Goal: Answer question/provide support: Share knowledge or assist other users

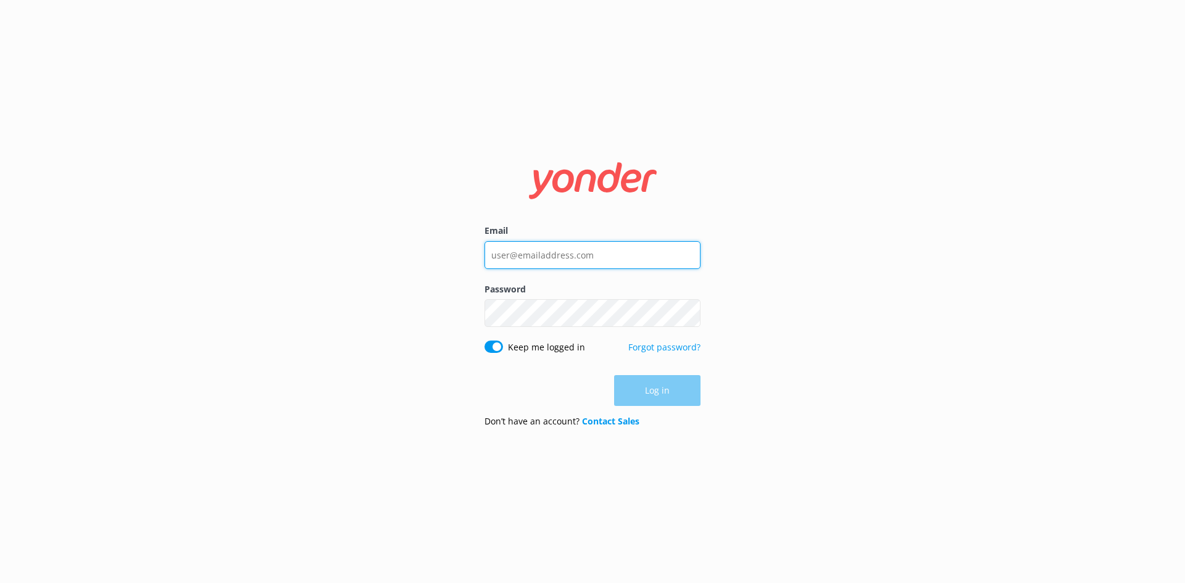
type input "[PERSON_NAME][EMAIL_ADDRESS][DOMAIN_NAME]"
click at [630, 401] on div "Log in" at bounding box center [592, 390] width 216 height 31
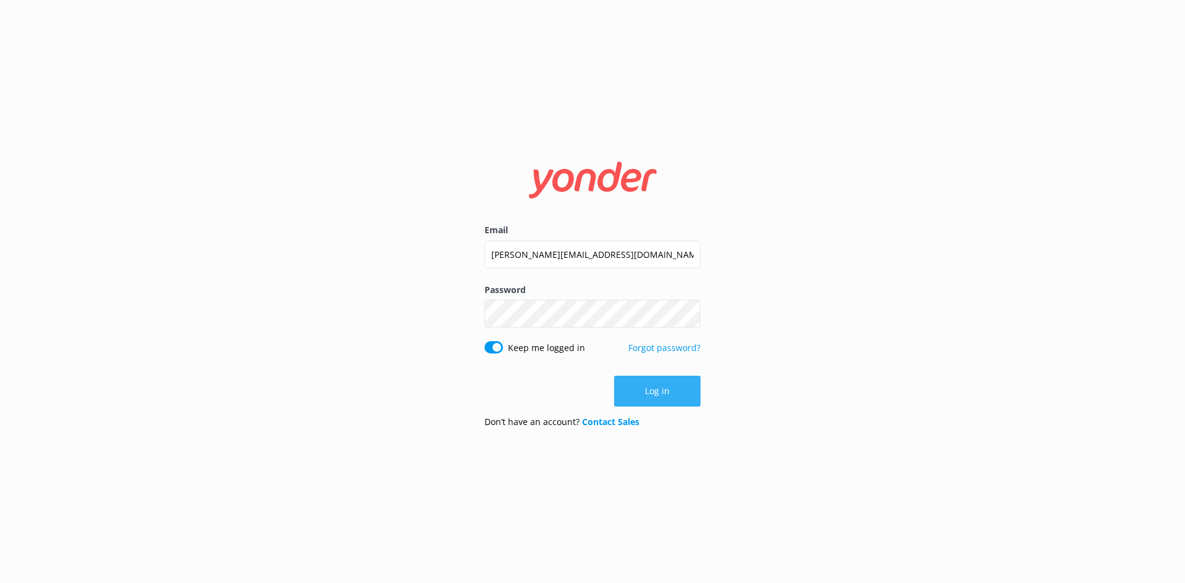
click at [628, 399] on button "Log in" at bounding box center [657, 391] width 86 height 31
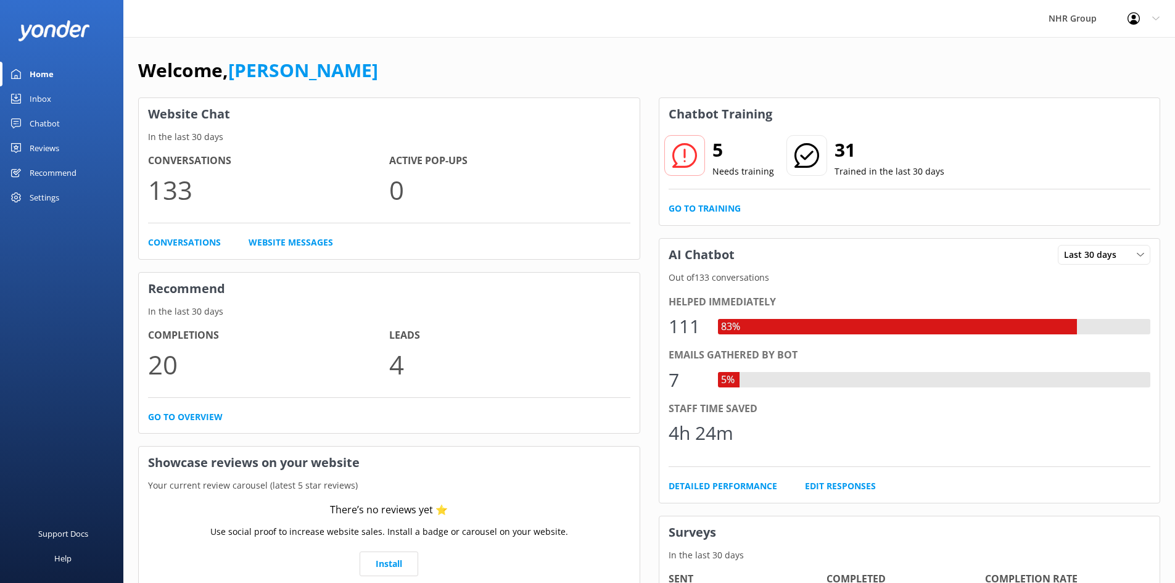
click at [31, 107] on div "Inbox" at bounding box center [41, 98] width 22 height 25
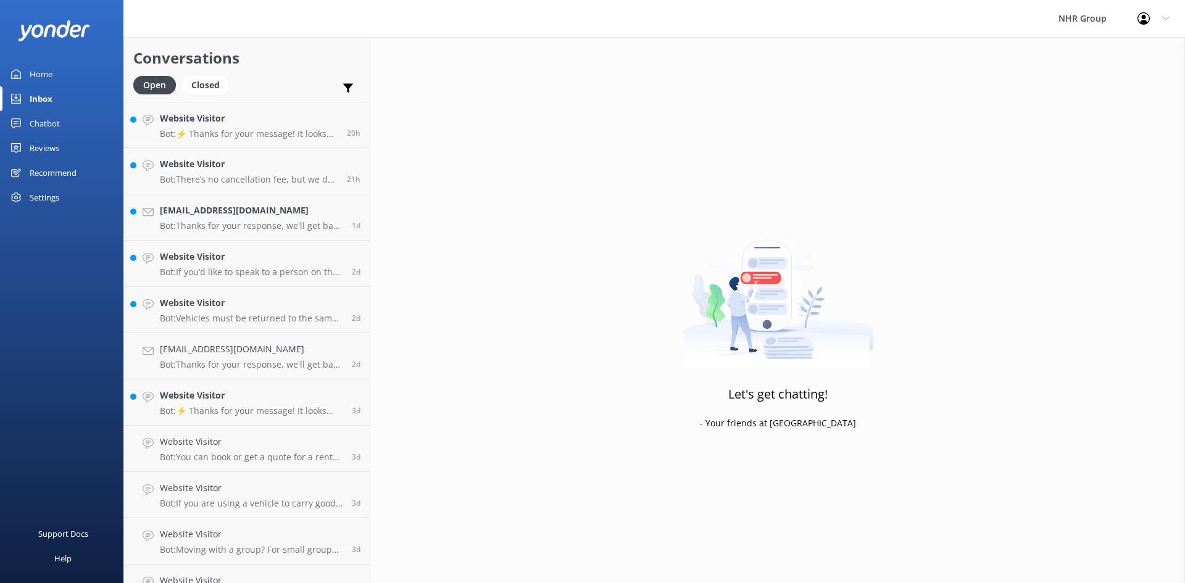
click at [59, 75] on link "Home" at bounding box center [61, 74] width 123 height 25
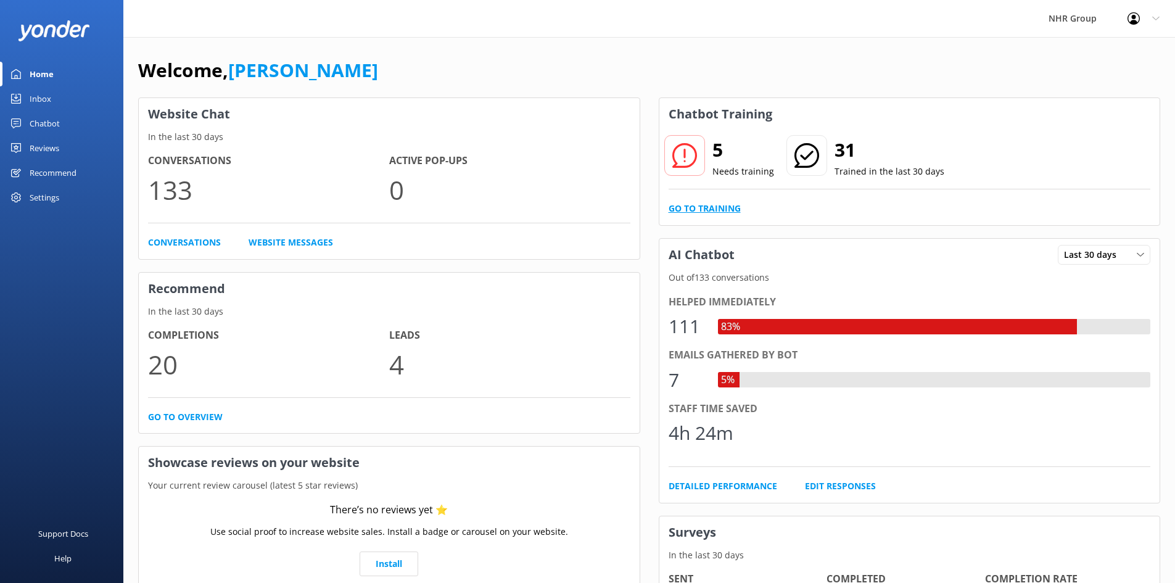
click at [705, 205] on link "Go to Training" at bounding box center [705, 209] width 72 height 14
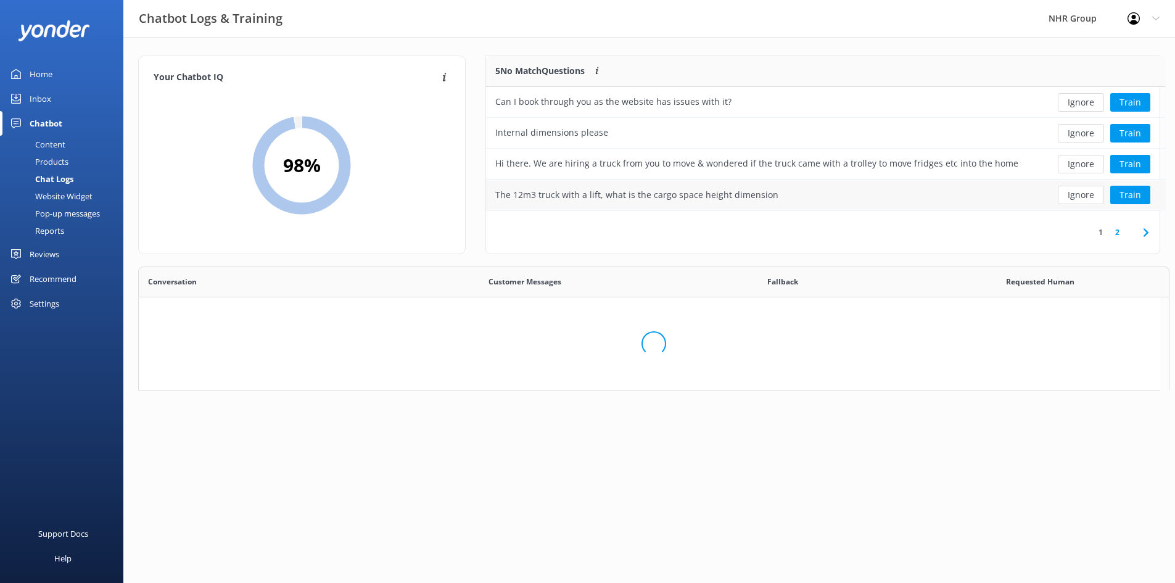
scroll to position [146, 664]
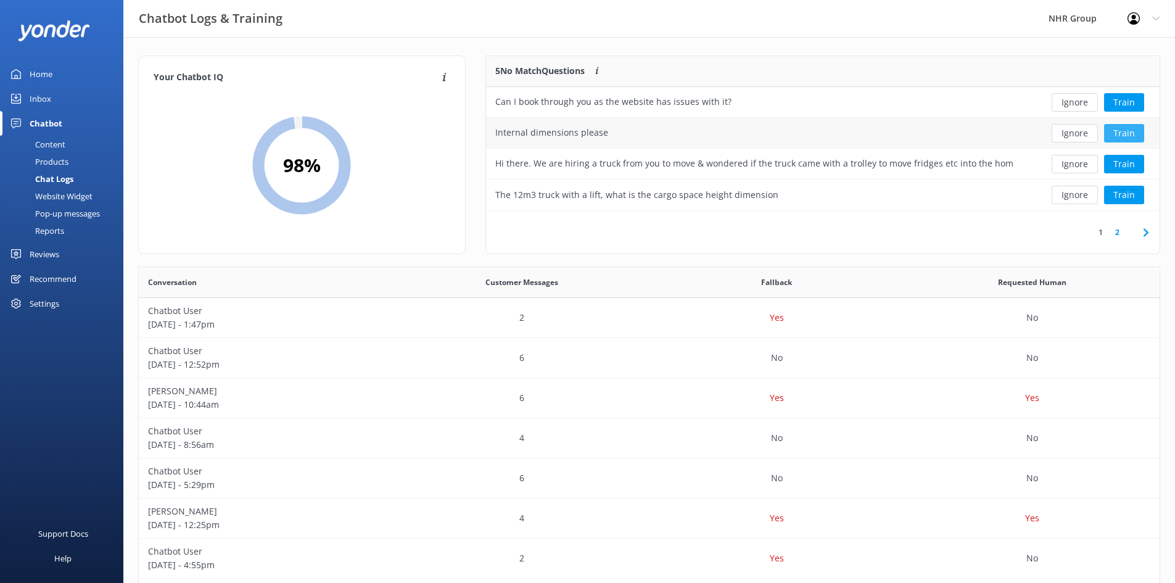
click at [1117, 136] on button "Train" at bounding box center [1124, 133] width 40 height 19
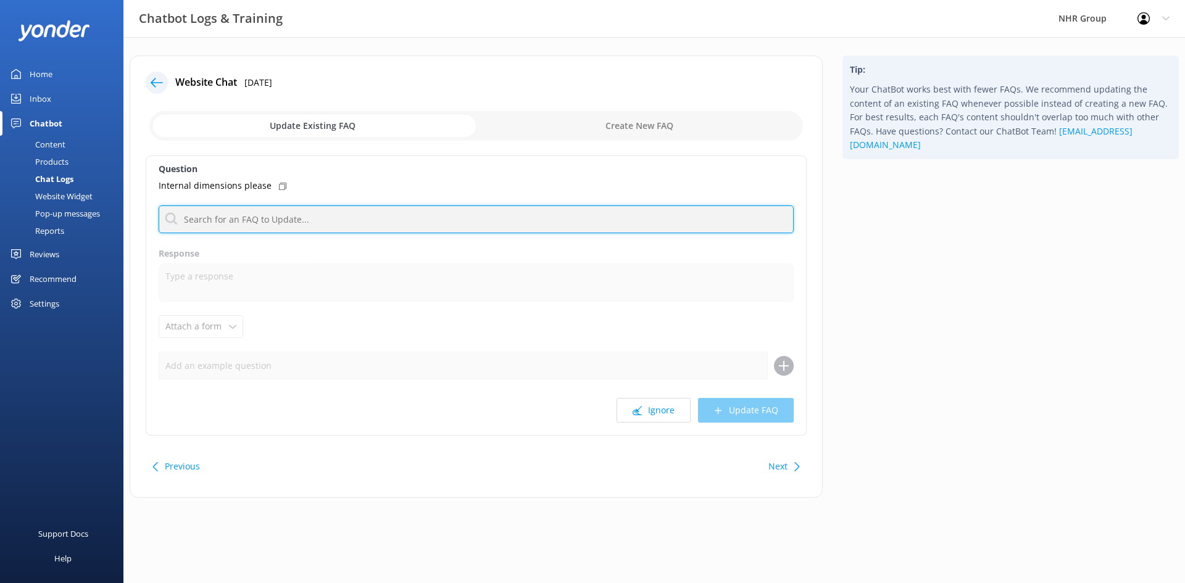
click at [215, 218] on input "text" at bounding box center [476, 219] width 635 height 28
type input "dimension"
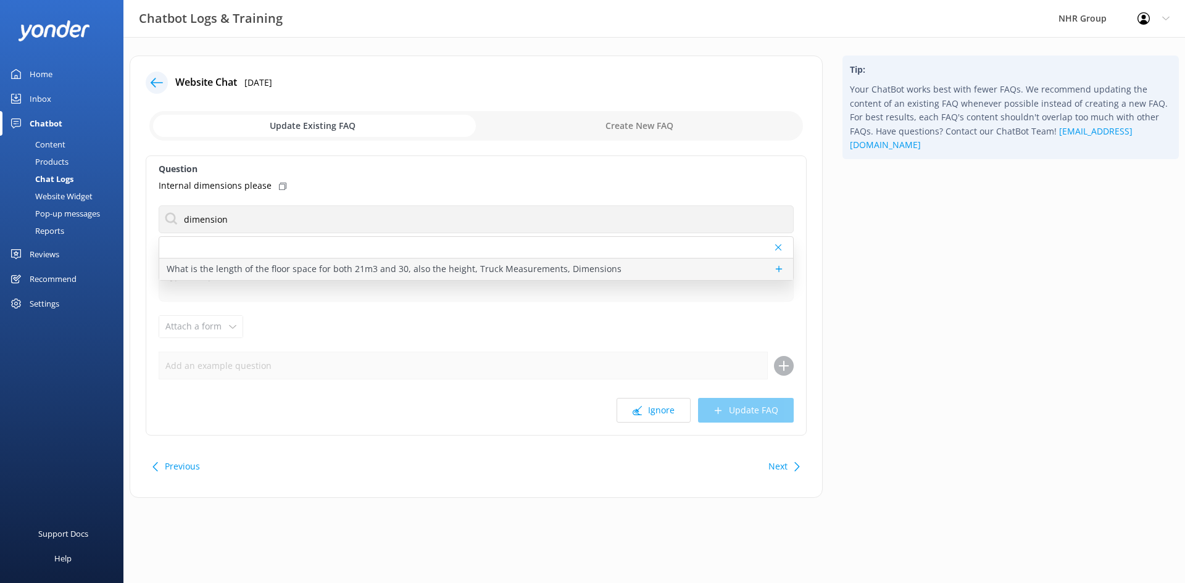
click at [256, 275] on p "What is the length of the floor space for both 21m3 and 30, also the height, Tr…" at bounding box center [394, 269] width 455 height 14
type textarea "Ah, you're talking details! Best to flick the team a message, they'll have the …"
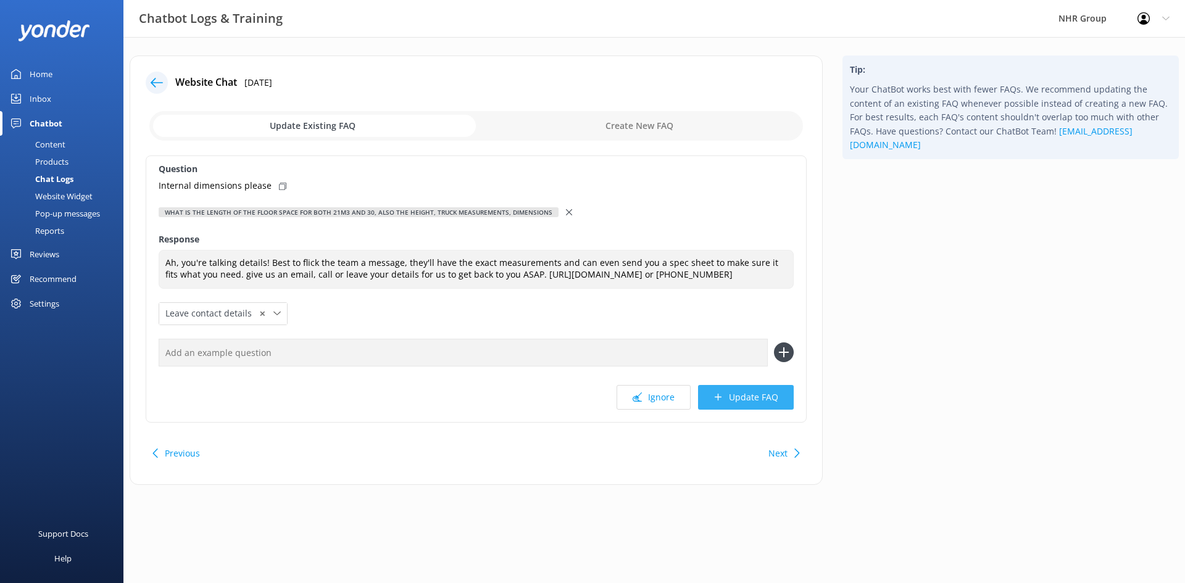
click at [729, 400] on button "Update FAQ" at bounding box center [746, 397] width 96 height 25
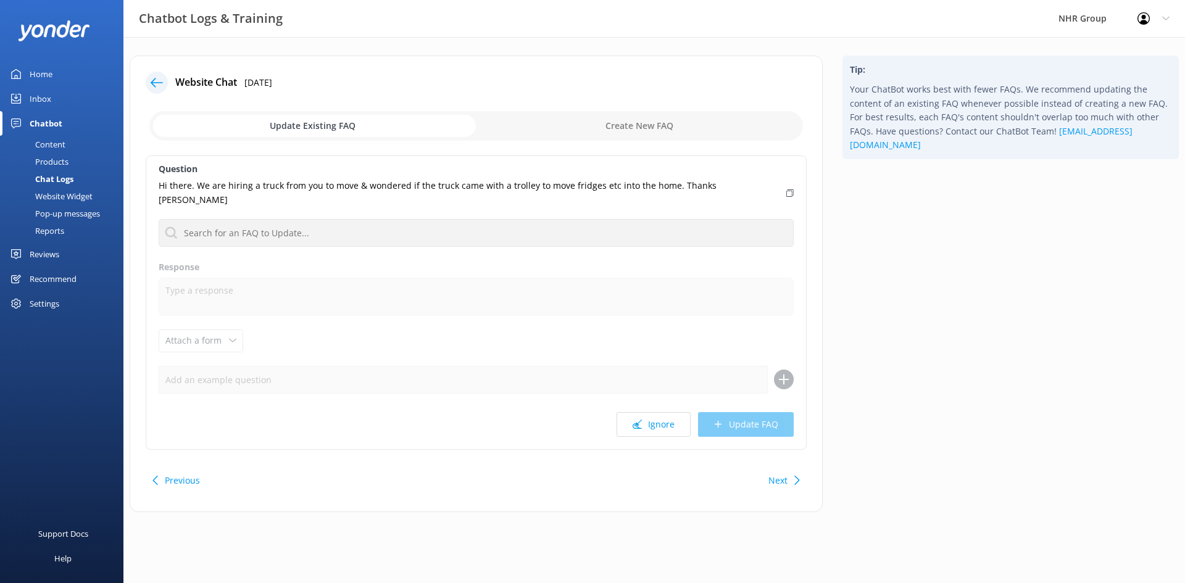
click at [777, 468] on button "Next" at bounding box center [777, 480] width 19 height 25
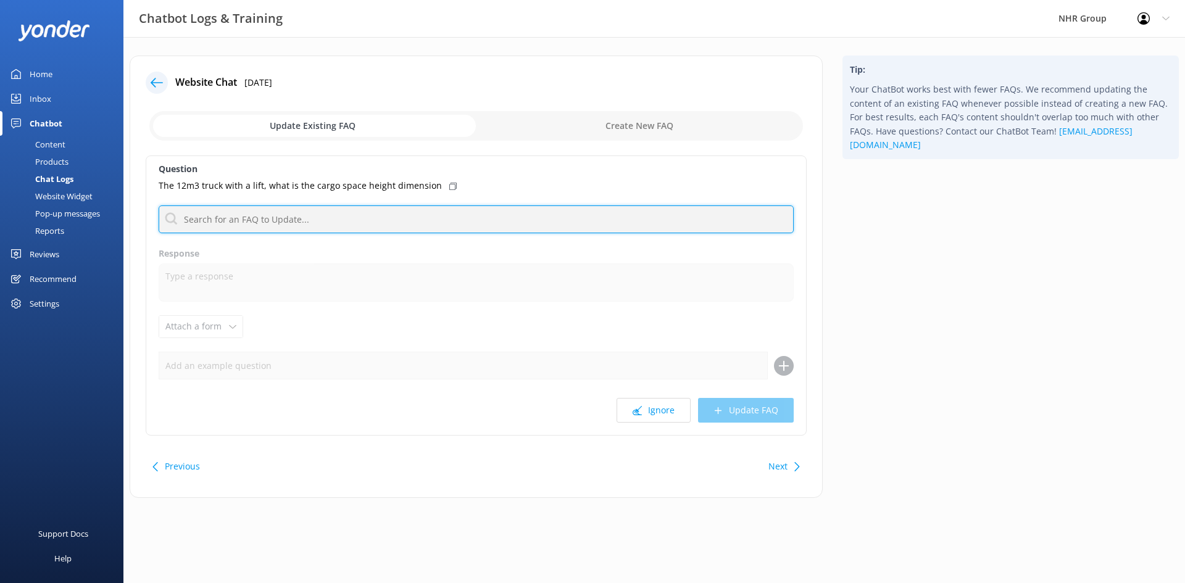
click at [202, 218] on input "text" at bounding box center [476, 219] width 635 height 28
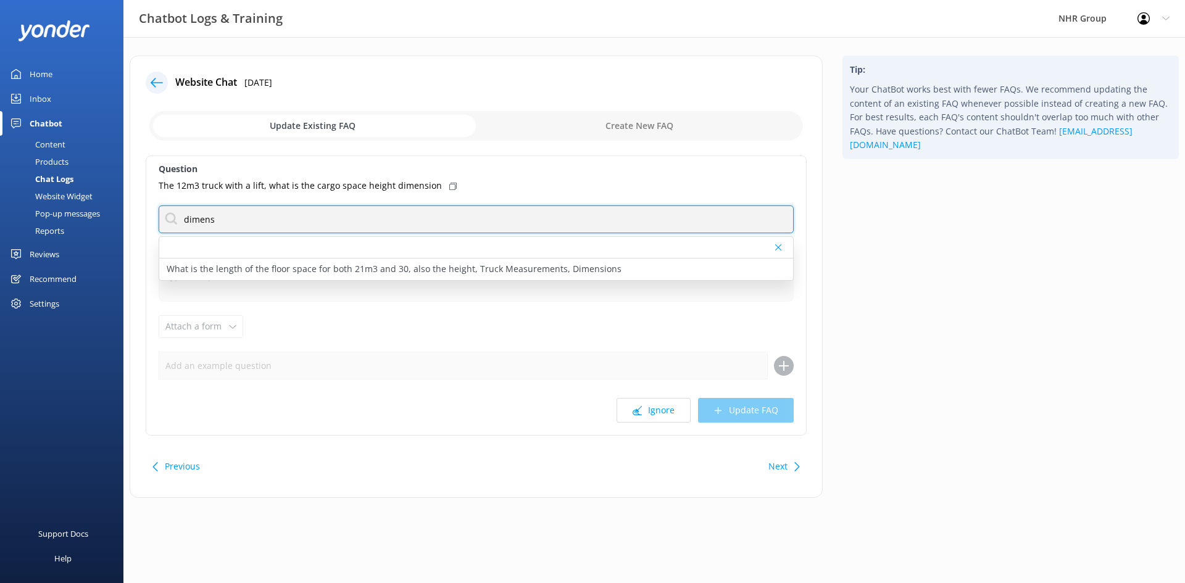
type input "dimension"
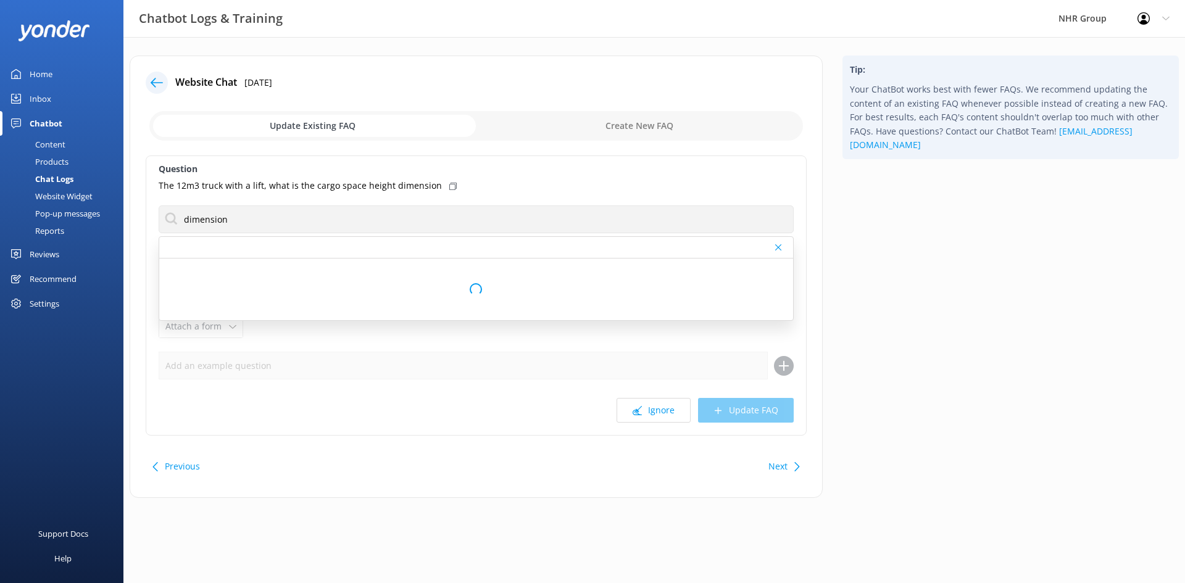
click at [391, 270] on div "Loading.." at bounding box center [476, 290] width 634 height 62
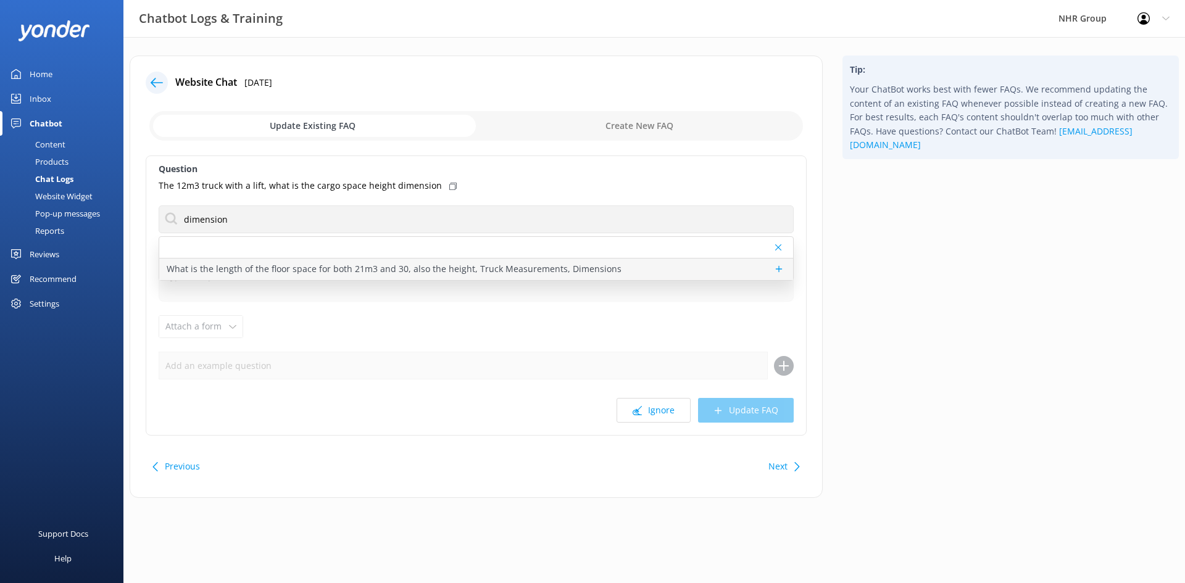
click at [387, 267] on p "What is the length of the floor space for both 21m3 and 30, also the height, Tr…" at bounding box center [394, 269] width 455 height 14
type textarea "Ah, you're talking details! Best to flick the team a message, they'll have the …"
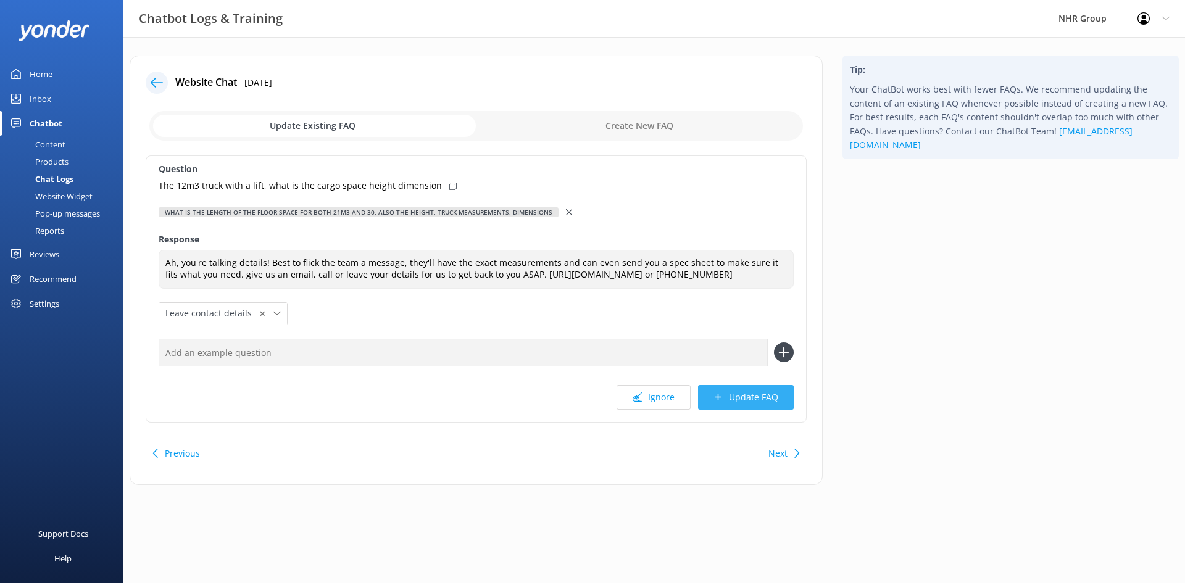
click at [740, 399] on button "Update FAQ" at bounding box center [746, 397] width 96 height 25
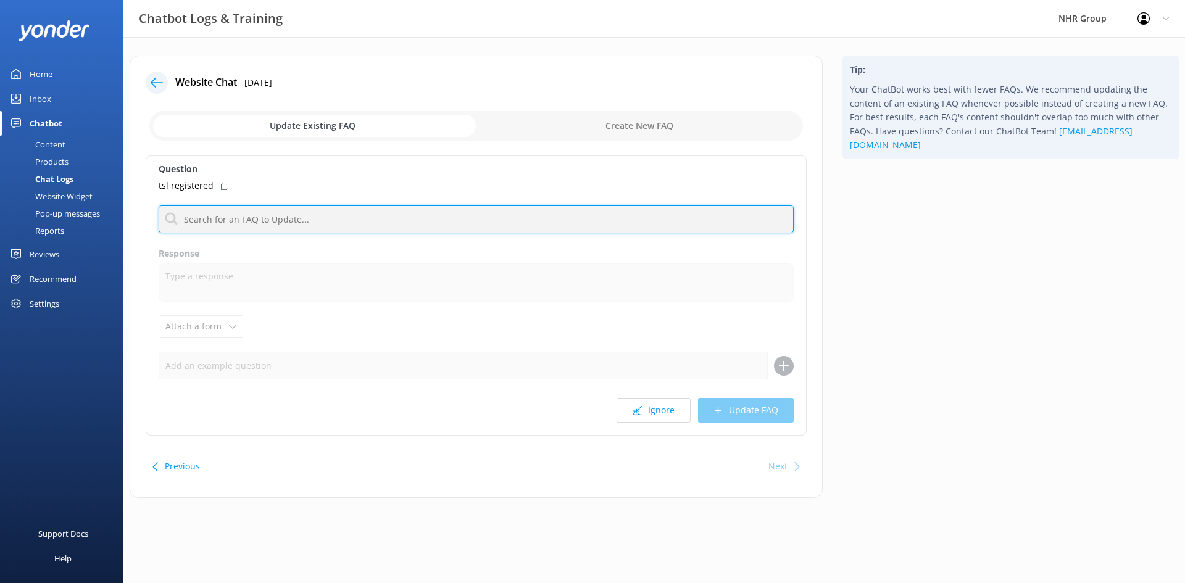
click at [196, 220] on input "text" at bounding box center [476, 219] width 635 height 28
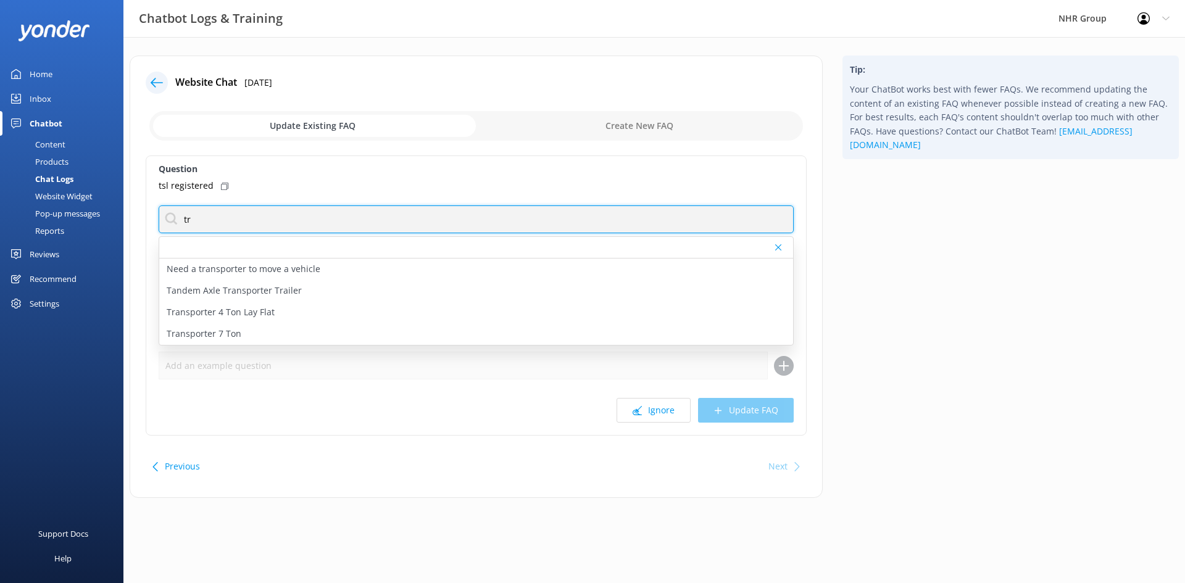
type input "t"
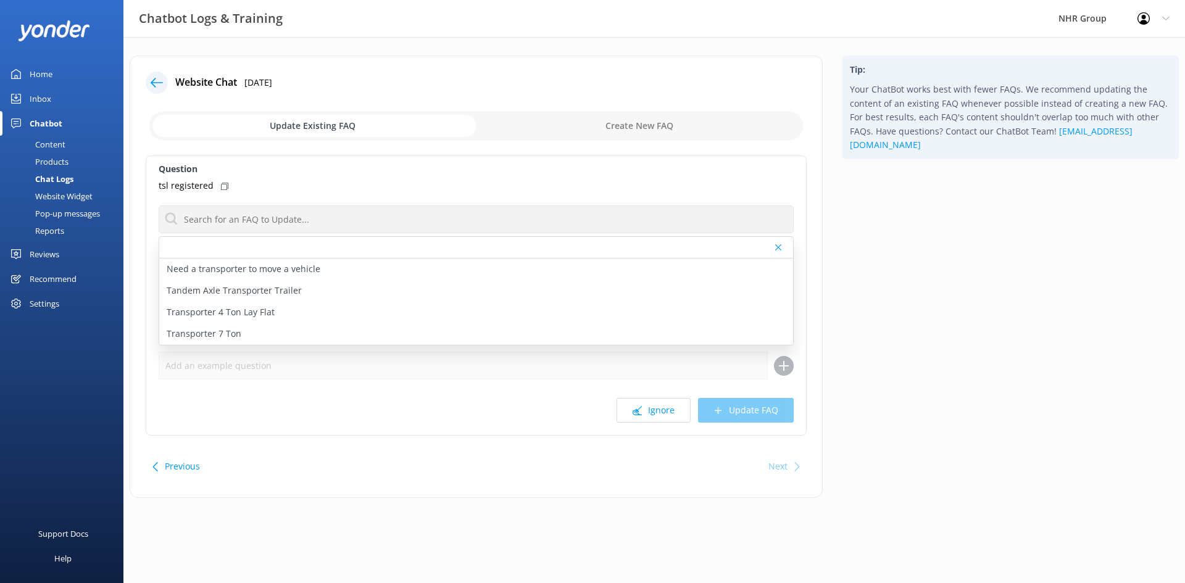
click at [286, 169] on label "Question" at bounding box center [476, 169] width 635 height 14
click at [938, 378] on div "Tip: Your ChatBot works best with fewer FAQs. We recommend updating the content…" at bounding box center [1010, 283] width 356 height 455
click at [780, 247] on icon at bounding box center [778, 247] width 6 height 7
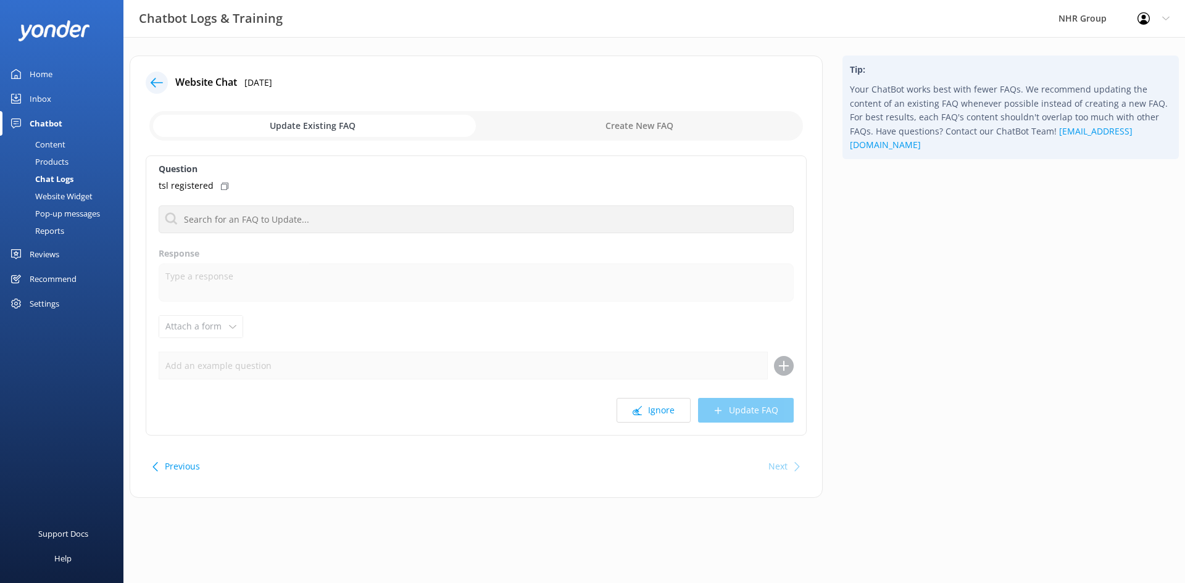
click at [160, 80] on icon at bounding box center [157, 83] width 12 height 12
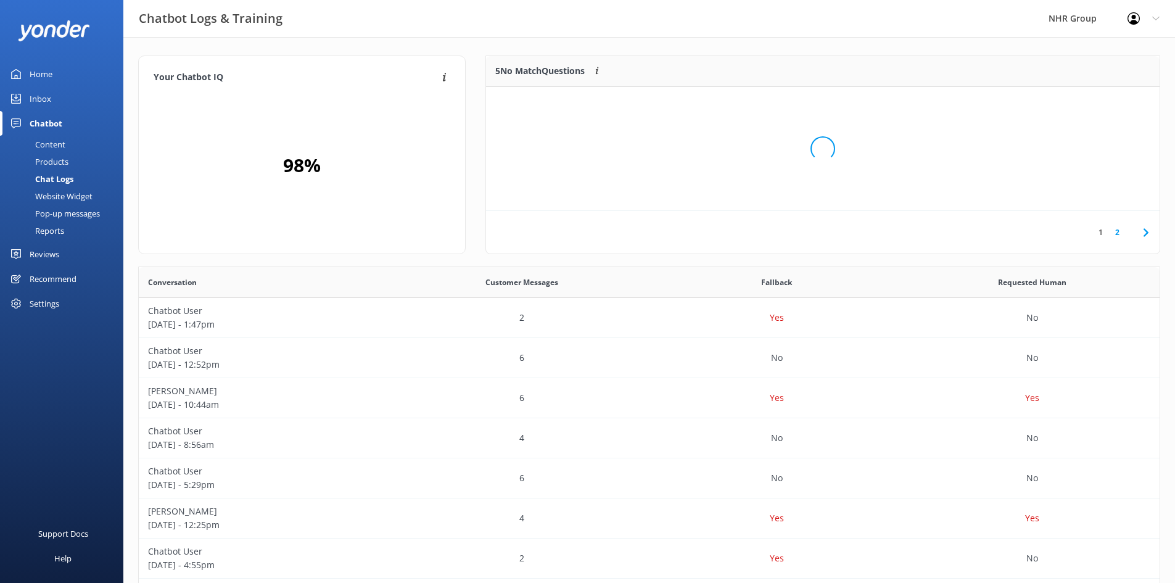
scroll to position [115, 664]
